Goal: Transaction & Acquisition: Purchase product/service

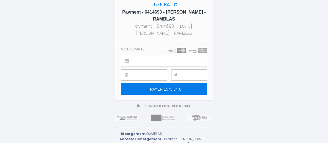
click at [162, 89] on input "PAYER 1575.84 €" at bounding box center [164, 89] width 86 height 12
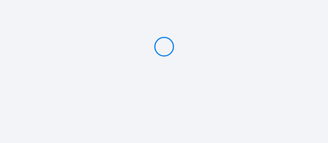
click at [79, 49] on div at bounding box center [164, 46] width 328 height 93
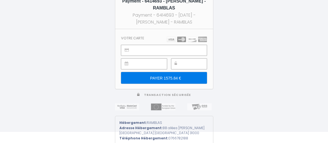
scroll to position [13, 0]
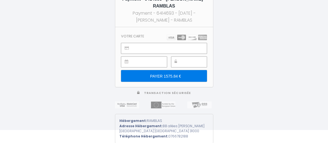
click at [158, 76] on input "PAYER 1575.84 €" at bounding box center [164, 76] width 86 height 12
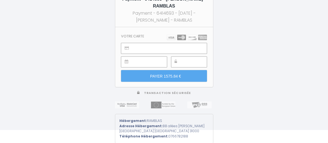
scroll to position [0, 0]
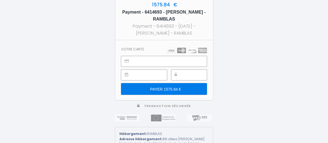
click at [171, 88] on input "PAYER 1575.84 €" at bounding box center [164, 89] width 86 height 12
click at [172, 89] on input "PAYER 1575.84 €" at bounding box center [164, 89] width 86 height 12
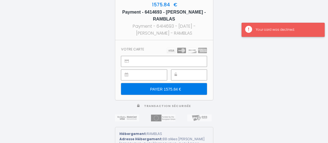
click at [288, 31] on div "Your card was declined." at bounding box center [287, 29] width 63 height 5
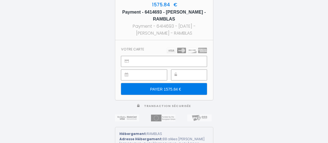
click at [160, 88] on input "PAYER 1575.84 €" at bounding box center [164, 89] width 86 height 12
click at [172, 90] on input "PAYER 1575.84 €" at bounding box center [164, 89] width 86 height 12
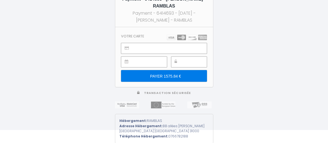
click at [159, 77] on input "PAYER 1575.84 €" at bounding box center [164, 76] width 86 height 12
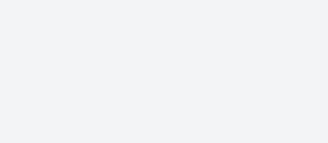
scroll to position [0, 0]
